Goal: Navigation & Orientation: Find specific page/section

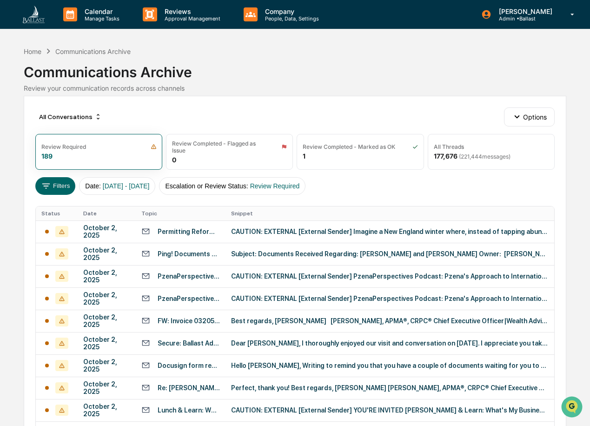
click at [9, 43] on div "Calendar Manage Tasks Reviews Approval Management Company People, Data, Setting…" at bounding box center [295, 291] width 590 height 582
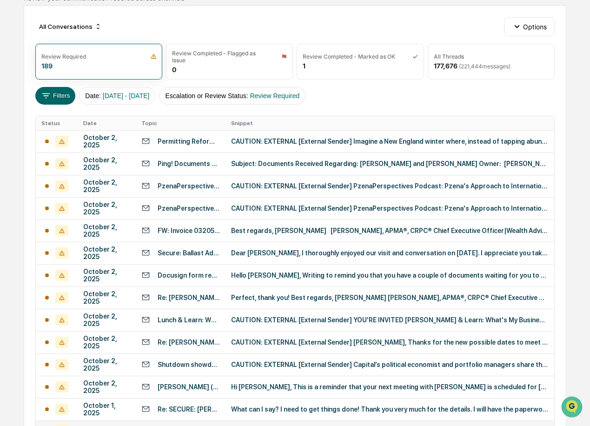
scroll to position [156, 0]
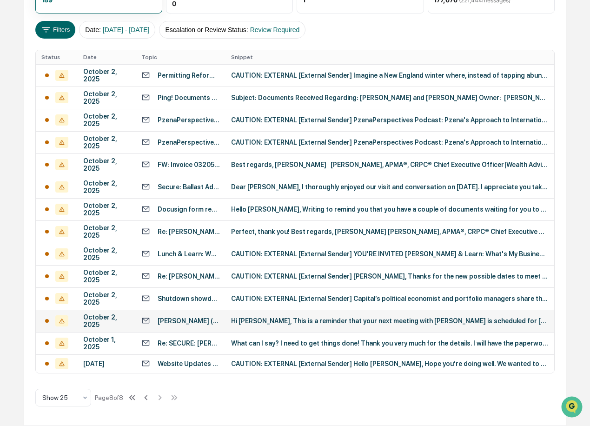
click at [269, 320] on div "Hi ​[PERSON_NAME], This is a reminder that your next meeting with [PERSON_NAME]…" at bounding box center [390, 320] width 318 height 7
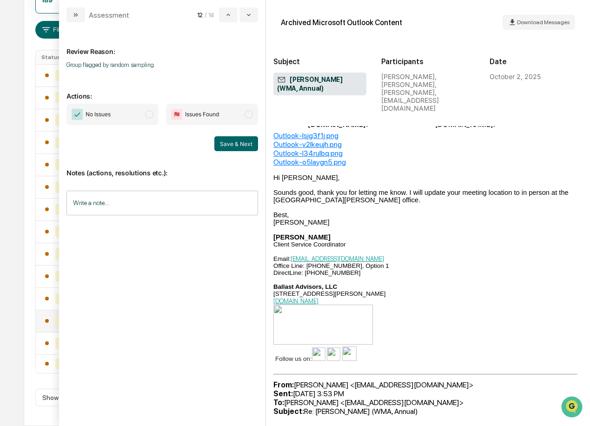
scroll to position [134, 0]
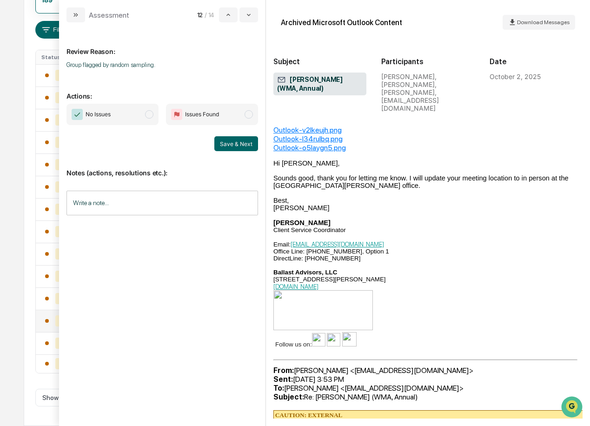
click at [15, 48] on div "Calendar Manage Tasks Reviews Approval Management Company People, Data, Setting…" at bounding box center [295, 135] width 590 height 582
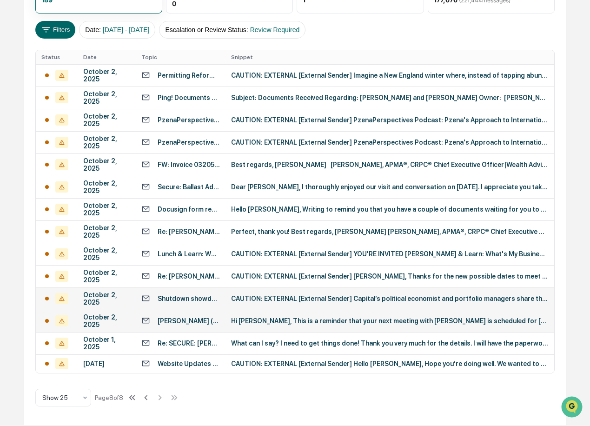
click at [407, 297] on div "CAUTION: EXTERNAL [External Sender] Capital’s political economist and portfolio…" at bounding box center [390, 298] width 318 height 7
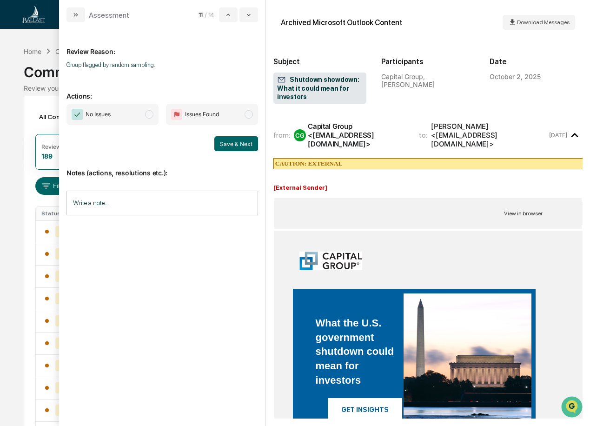
click at [251, 116] on span "modal" at bounding box center [249, 114] width 8 height 8
click at [153, 116] on span "modal" at bounding box center [149, 114] width 8 height 8
click at [249, 114] on span "modal" at bounding box center [249, 114] width 8 height 8
click at [147, 116] on span "modal" at bounding box center [149, 114] width 8 height 8
click at [14, 76] on div "Calendar Manage Tasks Reviews Approval Management Company People, Data, Setting…" at bounding box center [295, 291] width 590 height 582
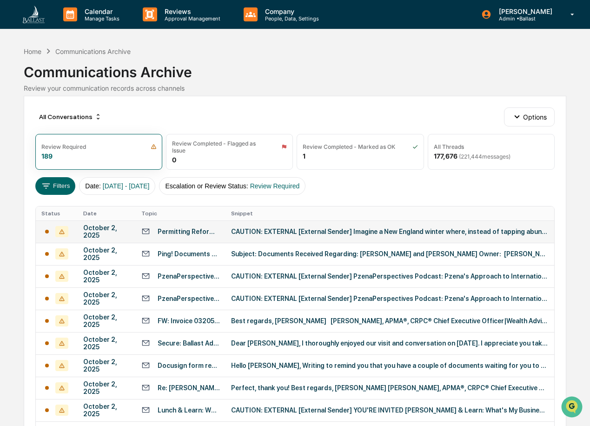
click at [281, 232] on div "CAUTION: EXTERNAL [External Sender] Imagine a New England winter where, instead…" at bounding box center [390, 231] width 318 height 7
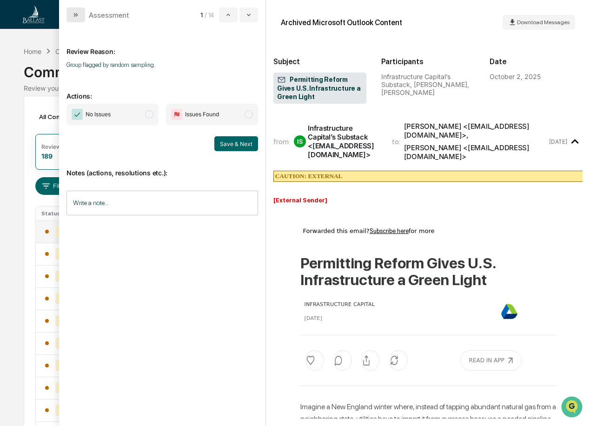
click at [75, 17] on icon "modal" at bounding box center [75, 14] width 7 height 7
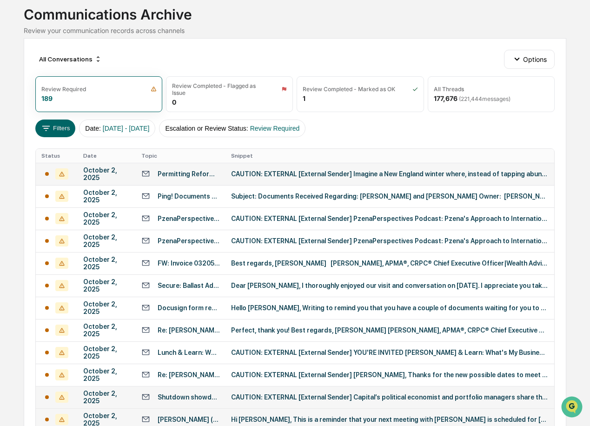
scroll to position [156, 0]
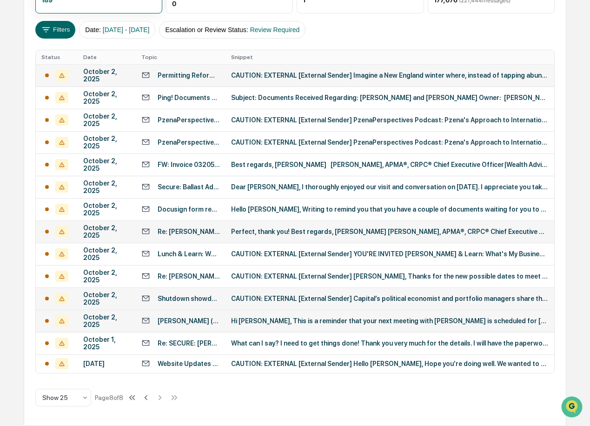
click at [283, 232] on div "Perfect, thank you! Best regards, [PERSON_NAME] [PERSON_NAME], APMA®, CRPC® Chi…" at bounding box center [390, 231] width 318 height 7
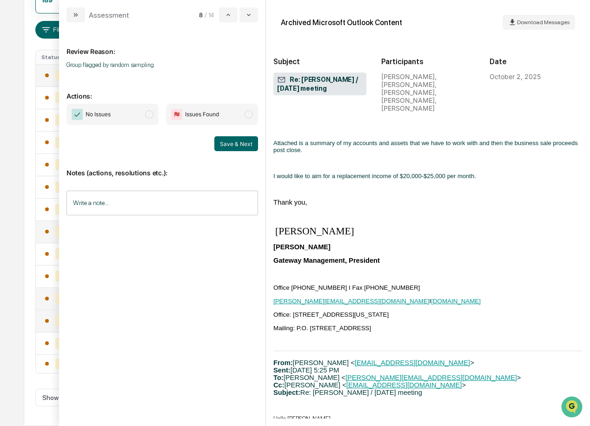
scroll to position [3733, 0]
click at [80, 15] on button "modal" at bounding box center [76, 14] width 19 height 15
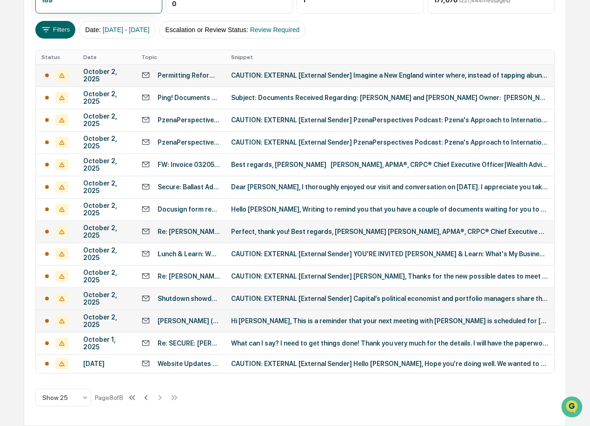
click at [176, 73] on div "Permitting Reform Gives U.S. Infrastructure a Green Light" at bounding box center [189, 75] width 62 height 7
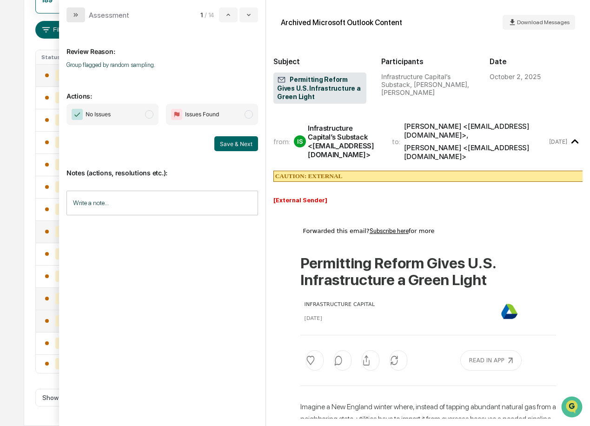
click at [78, 14] on icon "modal" at bounding box center [75, 14] width 7 height 7
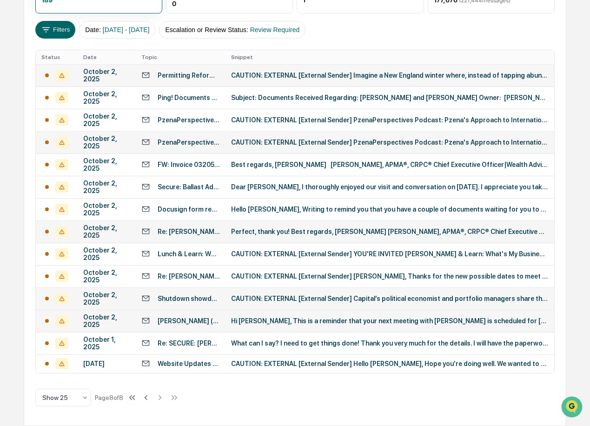
click at [196, 142] on div "PzenaPerspectives Podcast: [PERSON_NAME]'s Approach to International Small Caps" at bounding box center [189, 142] width 62 height 7
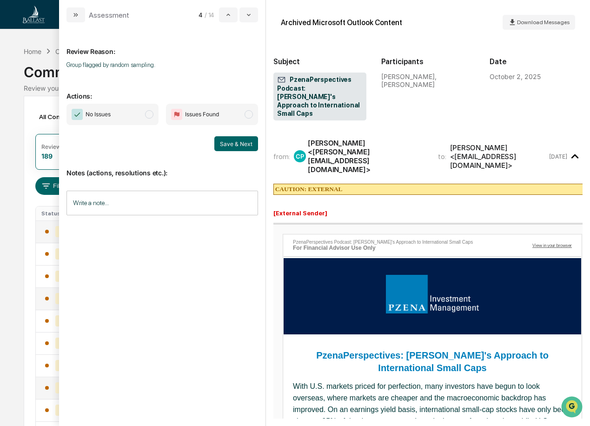
click at [7, 66] on div "Calendar Manage Tasks Reviews Approval Management Company People, Data, Setting…" at bounding box center [295, 291] width 590 height 582
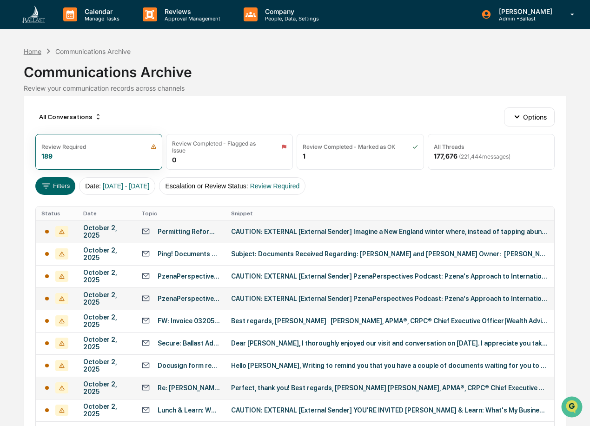
click at [32, 51] on div "Home" at bounding box center [33, 51] width 18 height 8
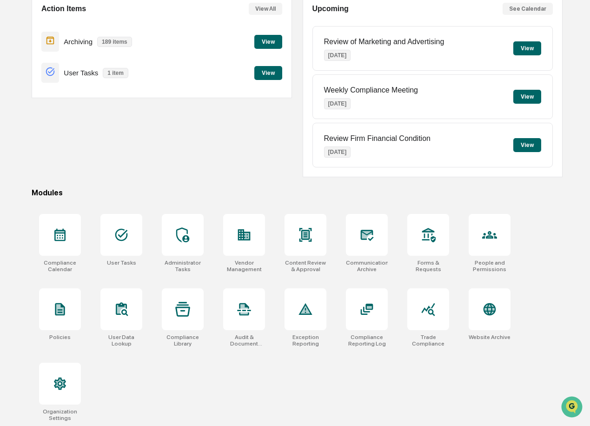
scroll to position [99, 0]
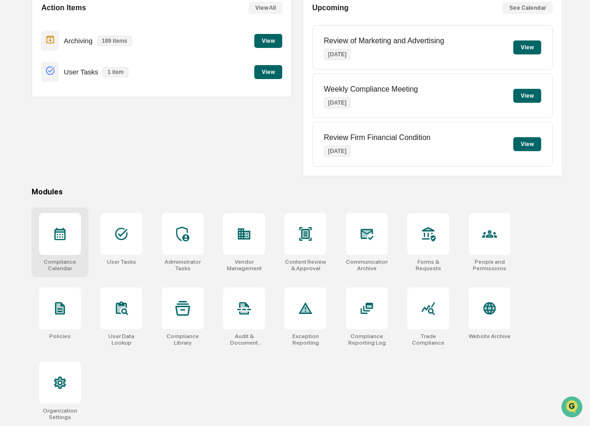
click at [64, 246] on div at bounding box center [60, 234] width 42 height 42
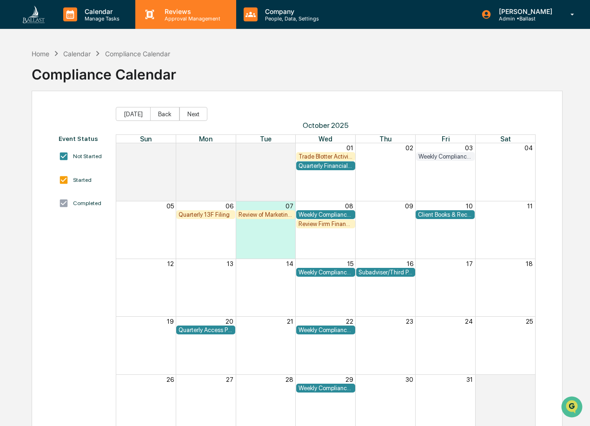
click at [181, 18] on p "Approval Management" at bounding box center [191, 18] width 68 height 7
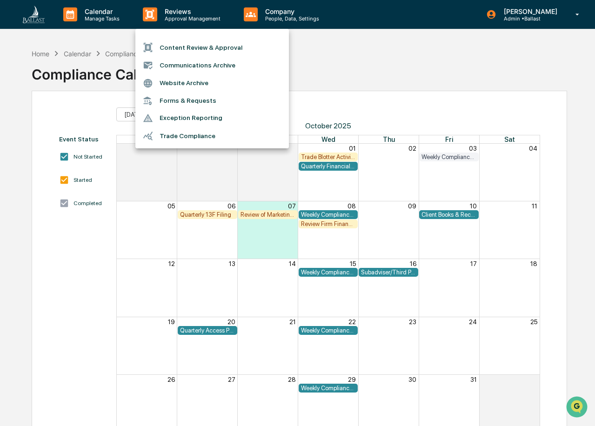
click at [190, 46] on li "Content Review & Approval" at bounding box center [212, 48] width 154 height 18
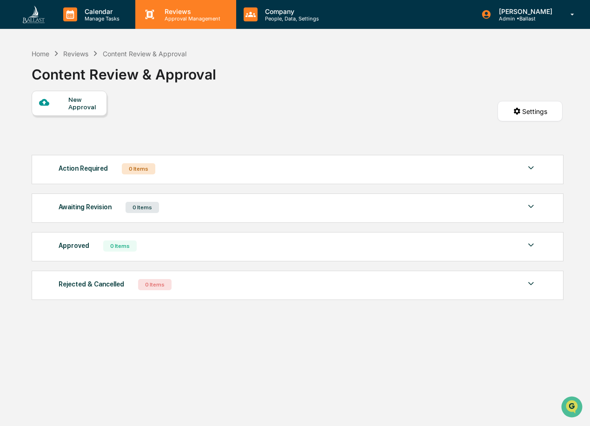
click at [192, 13] on p "Reviews" at bounding box center [191, 11] width 68 height 8
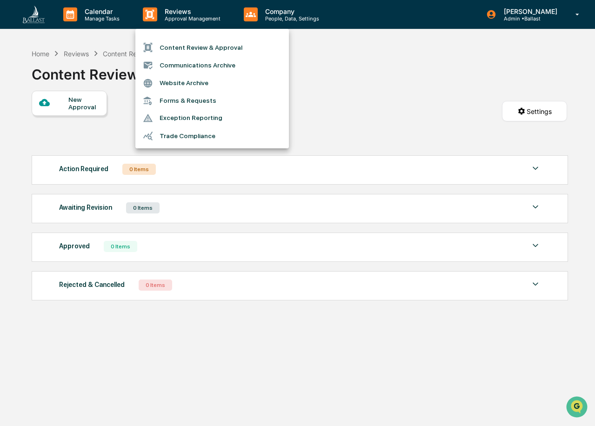
click at [194, 68] on li "Communications Archive" at bounding box center [212, 65] width 154 height 18
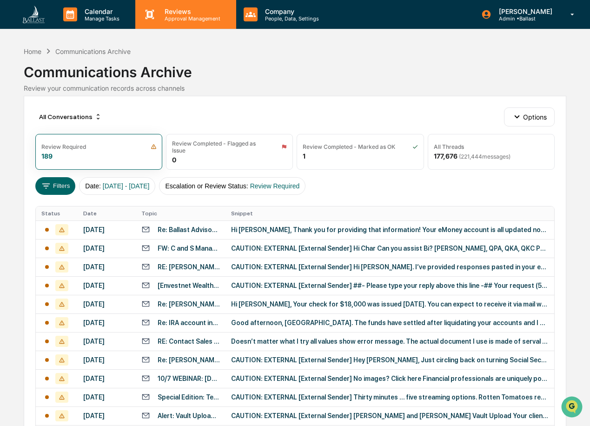
click at [197, 18] on p "Approval Management" at bounding box center [191, 18] width 68 height 7
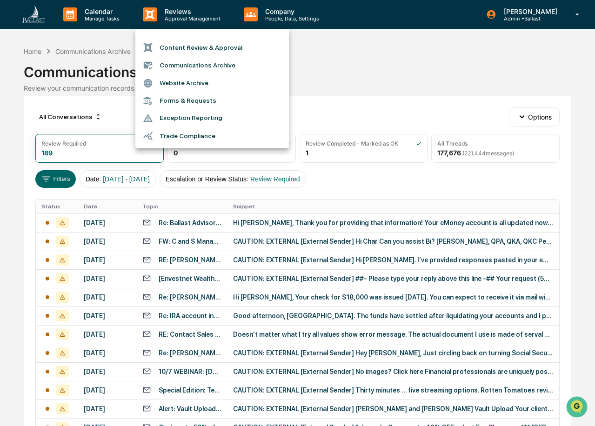
click at [199, 101] on li "Forms & Requests" at bounding box center [212, 100] width 154 height 17
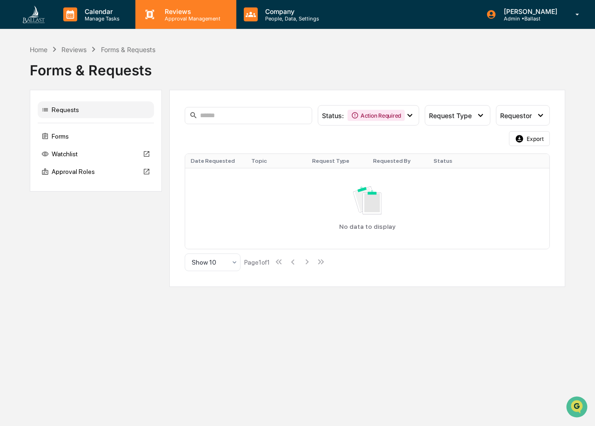
click at [190, 19] on p "Approval Management" at bounding box center [191, 18] width 68 height 7
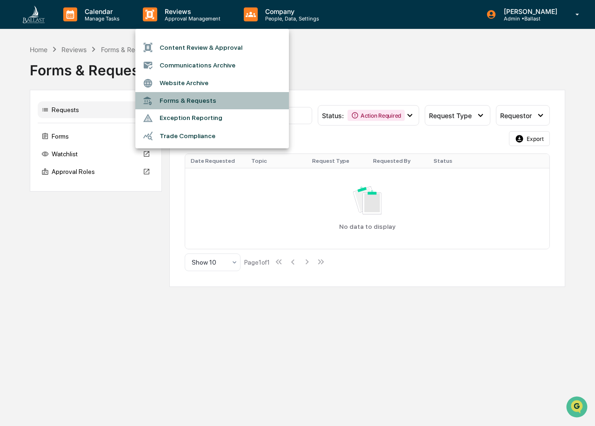
click at [196, 103] on li "Forms & Requests" at bounding box center [212, 100] width 154 height 17
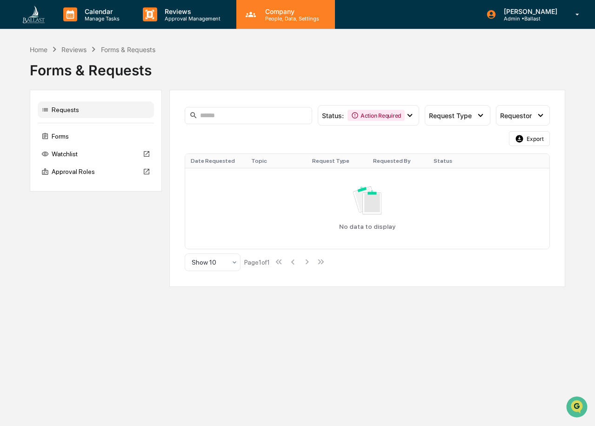
click at [273, 19] on p "People, Data, Settings" at bounding box center [291, 18] width 66 height 7
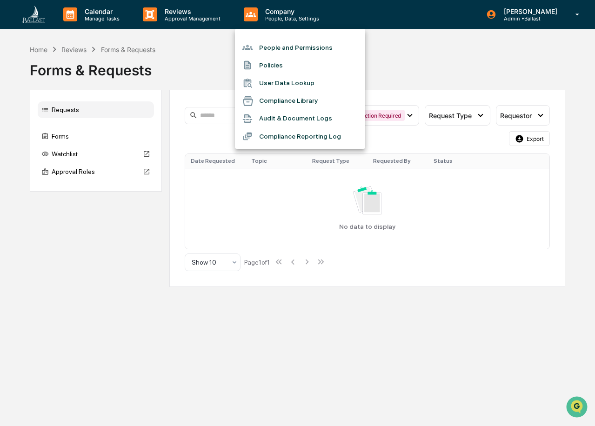
click at [194, 61] on div at bounding box center [297, 213] width 595 height 426
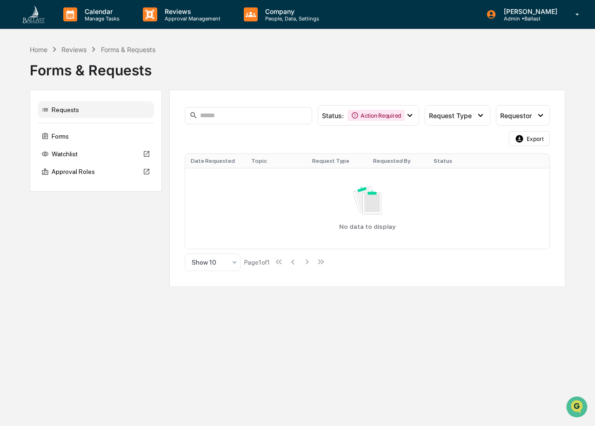
click at [90, 10] on p "Calendar" at bounding box center [100, 11] width 47 height 8
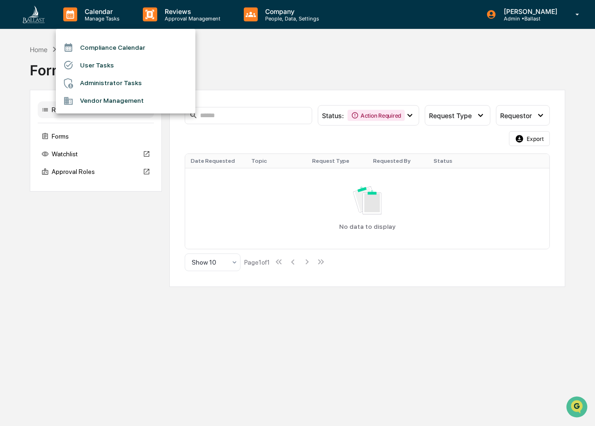
drag, startPoint x: 321, startPoint y: 73, endPoint x: 300, endPoint y: 63, distance: 23.3
click at [322, 73] on div at bounding box center [297, 213] width 595 height 426
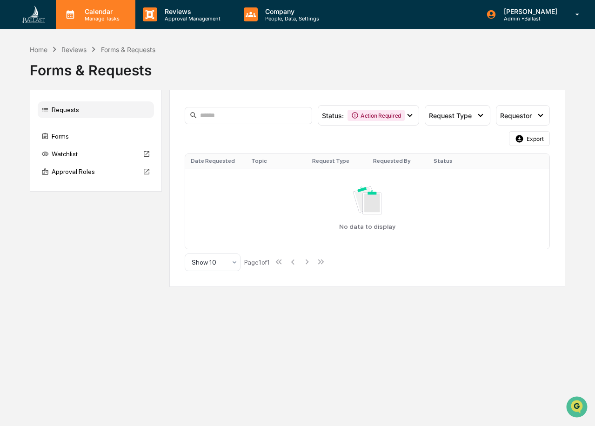
click at [102, 9] on p "Calendar" at bounding box center [100, 11] width 47 height 8
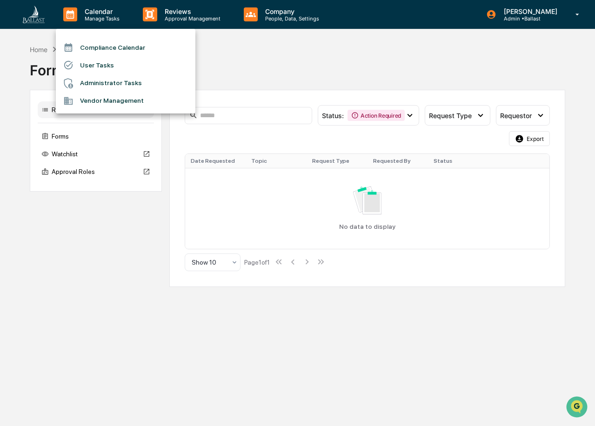
click at [105, 100] on li "Vendor Management" at bounding box center [126, 101] width 140 height 18
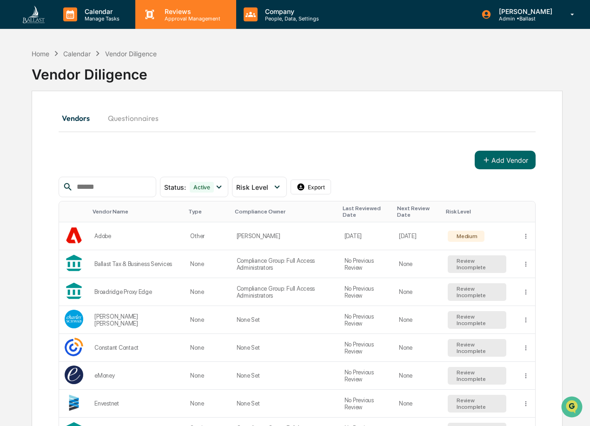
click at [178, 8] on p "Reviews" at bounding box center [191, 11] width 68 height 8
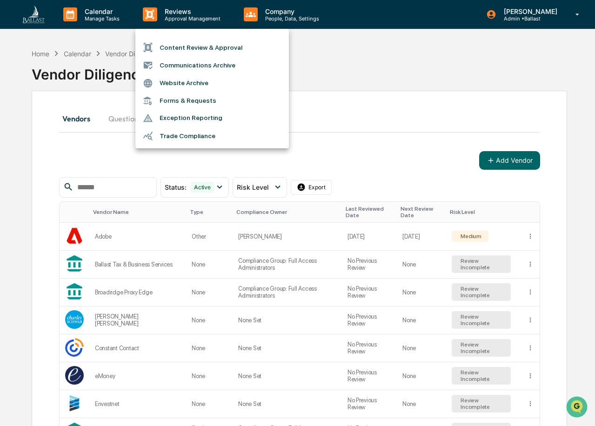
click at [338, 58] on div at bounding box center [297, 213] width 595 height 426
